Goal: Task Accomplishment & Management: Use online tool/utility

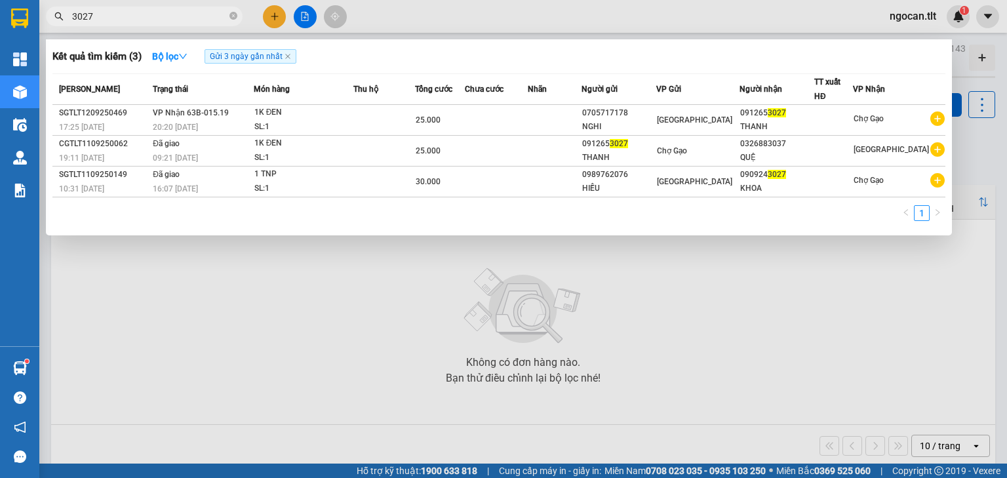
drag, startPoint x: 266, startPoint y: 278, endPoint x: 266, endPoint y: 260, distance: 18.4
click at [267, 279] on div at bounding box center [503, 239] width 1007 height 478
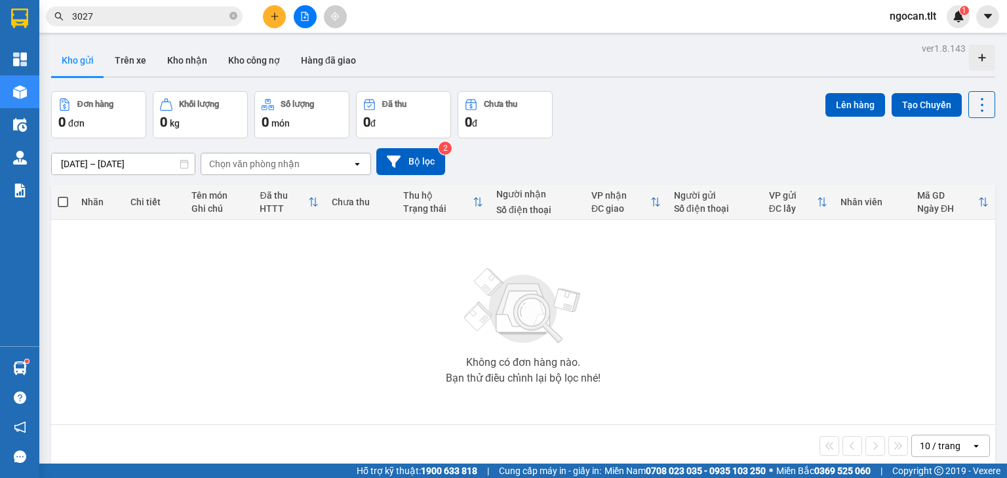
click at [295, 30] on div "Kết quả [PERSON_NAME] ( 3 ) Bộ lọc Gửi 3 ngày gần nhất Mã ĐH Trạng thái Món hàn…" at bounding box center [503, 16] width 1007 height 33
click at [315, 16] on button at bounding box center [305, 16] width 23 height 23
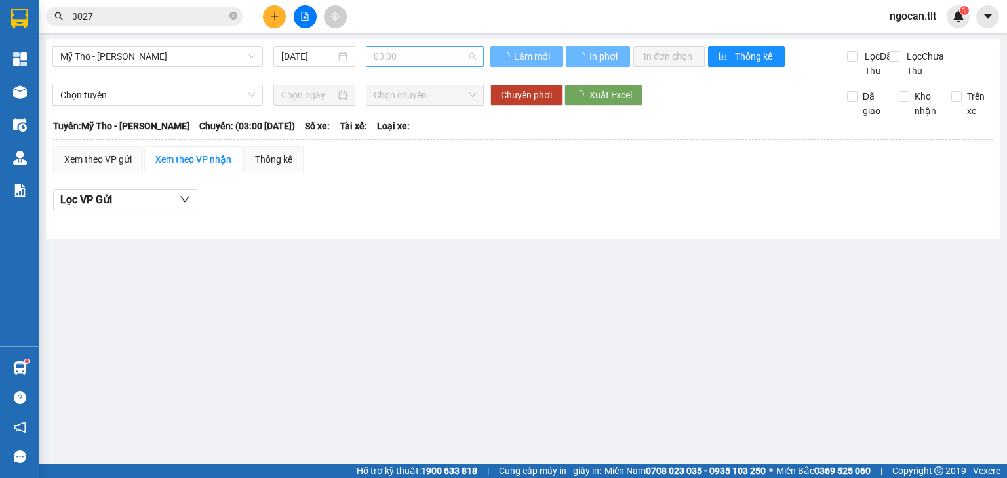
click at [399, 54] on span "03:00" at bounding box center [425, 57] width 103 height 20
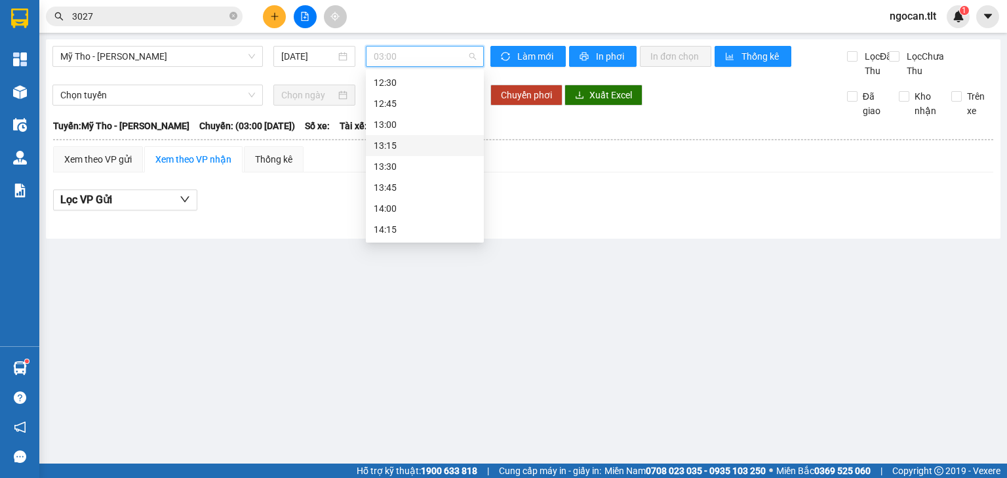
scroll to position [787, 0]
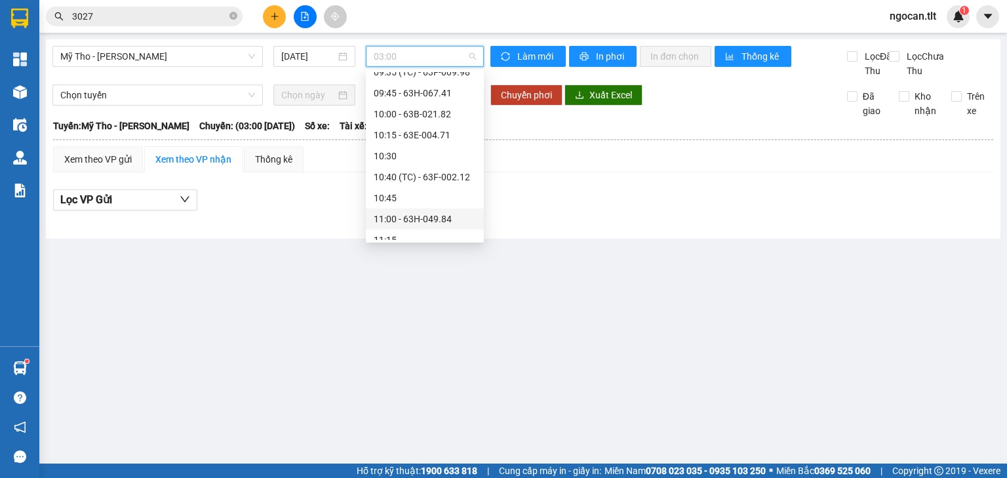
click at [412, 216] on div "11:00 - 63H-049.84" at bounding box center [425, 219] width 102 height 14
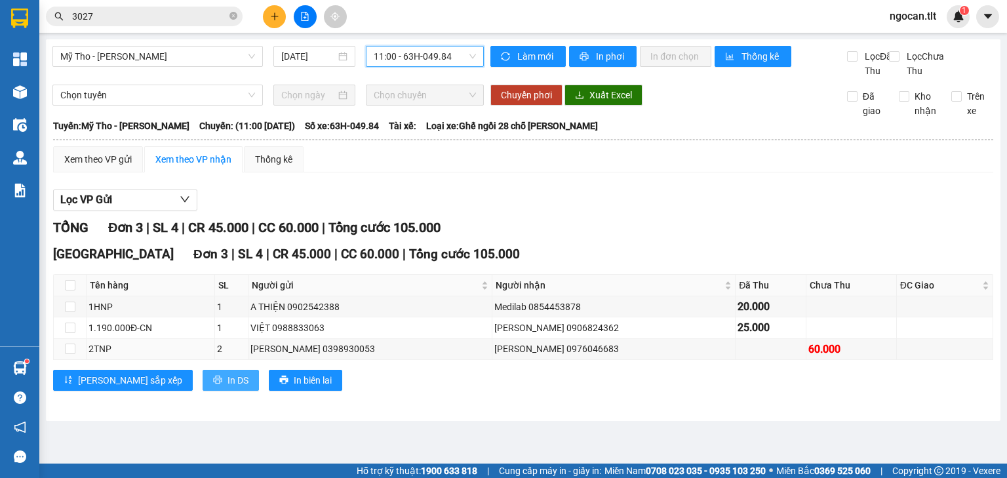
click at [203, 385] on button "In DS" at bounding box center [231, 380] width 56 height 21
click at [87, 167] on div "Xem theo VP gửi" at bounding box center [98, 159] width 68 height 14
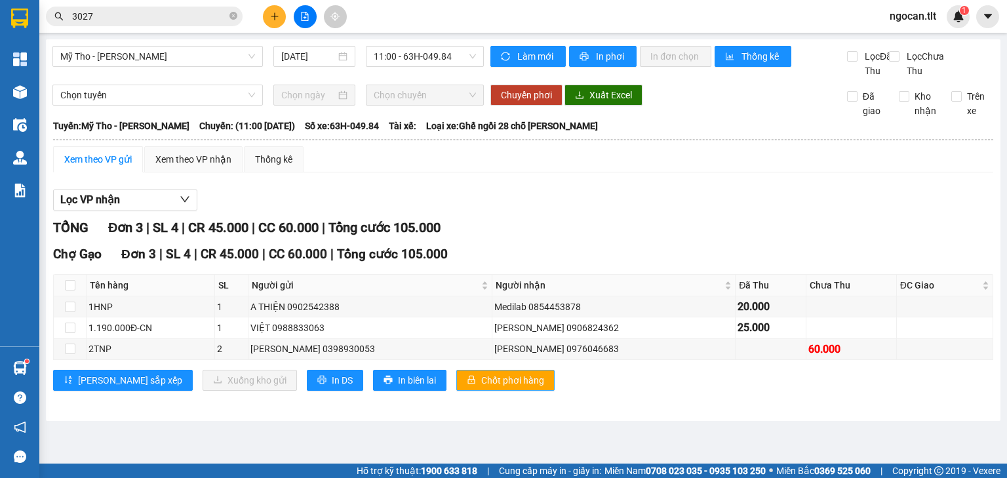
click at [481, 388] on span "Chốt phơi hàng" at bounding box center [512, 380] width 63 height 14
